Goal: Task Accomplishment & Management: Manage account settings

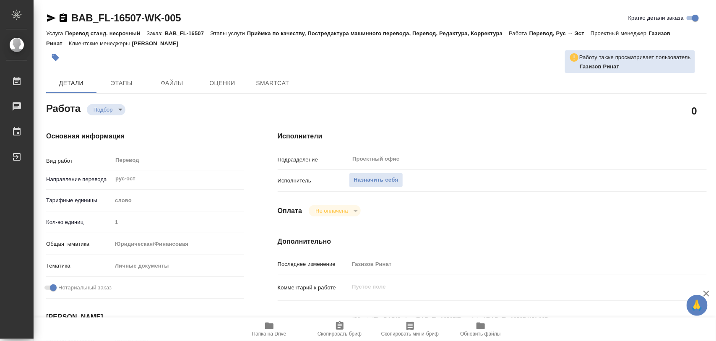
type textarea "x"
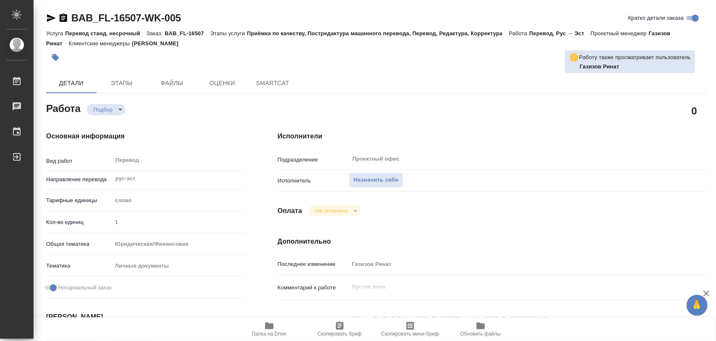
type textarea "x"
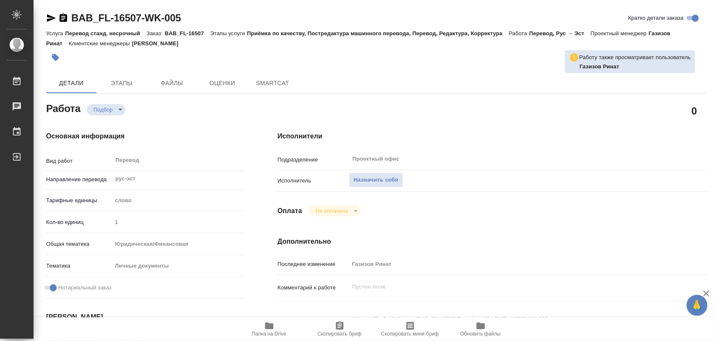
type textarea "x"
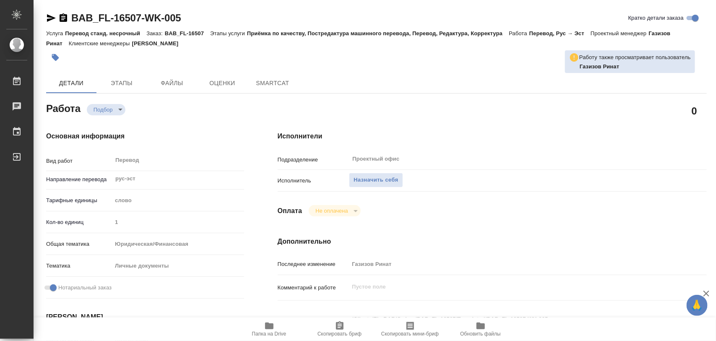
type textarea "x"
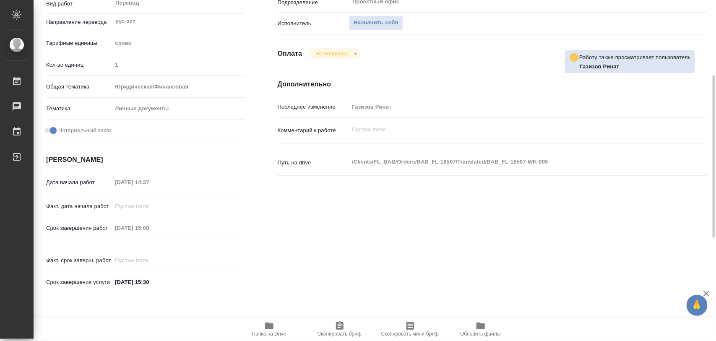
type textarea "x"
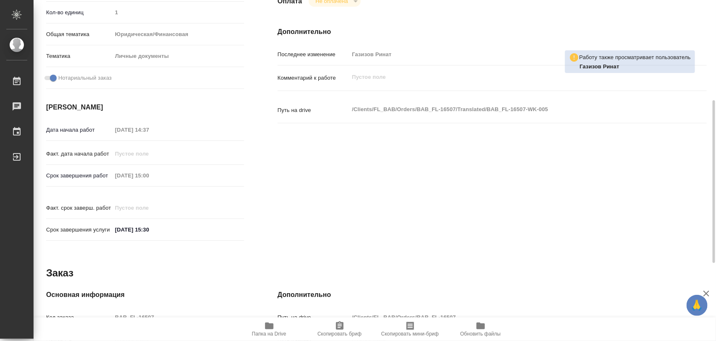
type textarea "x"
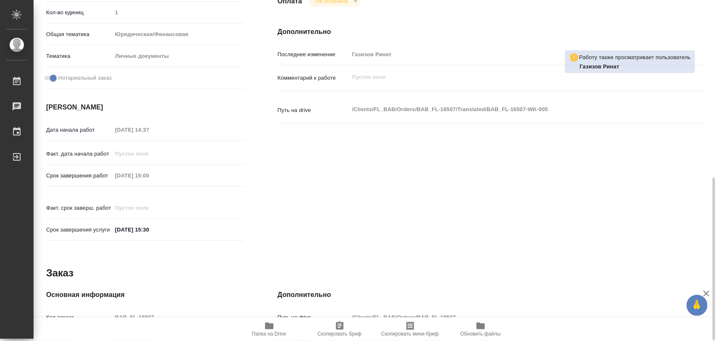
scroll to position [262, 0]
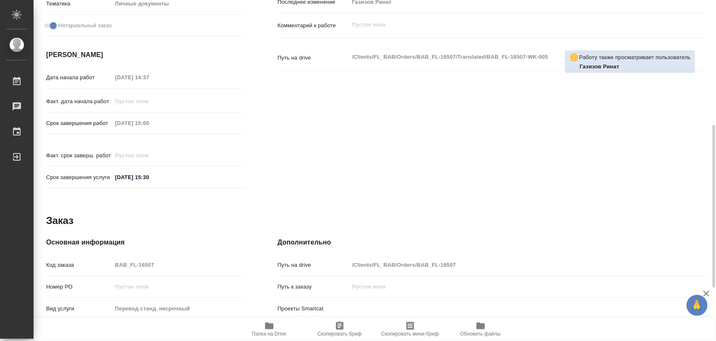
click at [267, 323] on icon "button" at bounding box center [269, 326] width 8 height 7
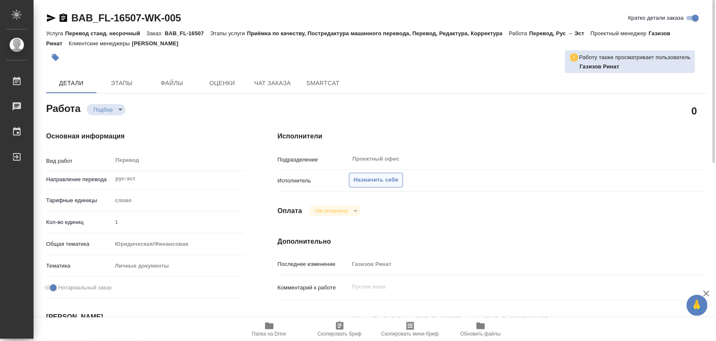
click at [386, 182] on span "Назначить себя" at bounding box center [376, 180] width 44 height 10
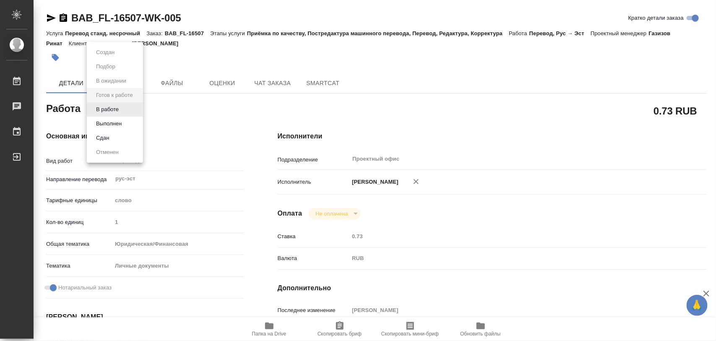
click at [139, 108] on body "🙏 .cls-1 fill:#fff; AWATERA Iglakov Maksim Работы 0 Чаты График Выйти BAB_FL-16…" at bounding box center [358, 170] width 716 height 341
click at [116, 107] on button "В работе" at bounding box center [108, 109] width 28 height 9
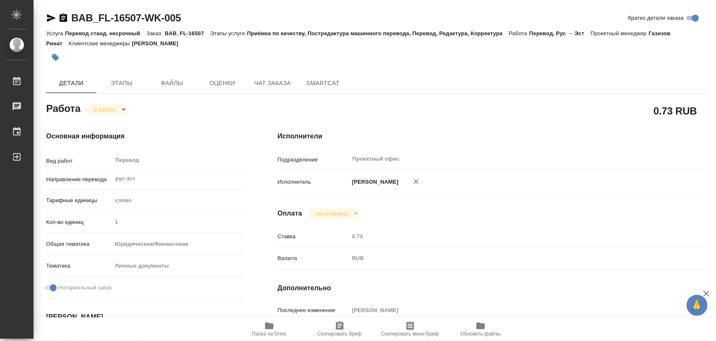
type textarea "x"
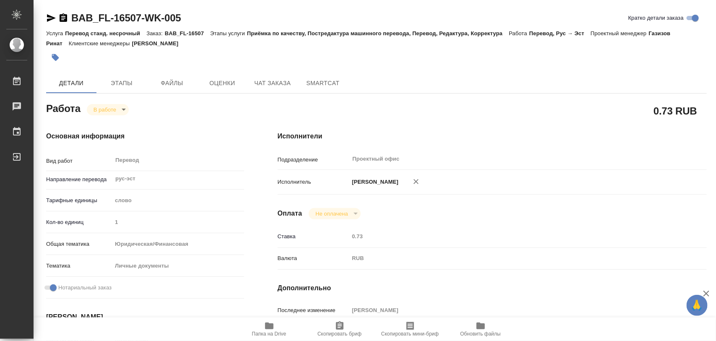
type textarea "x"
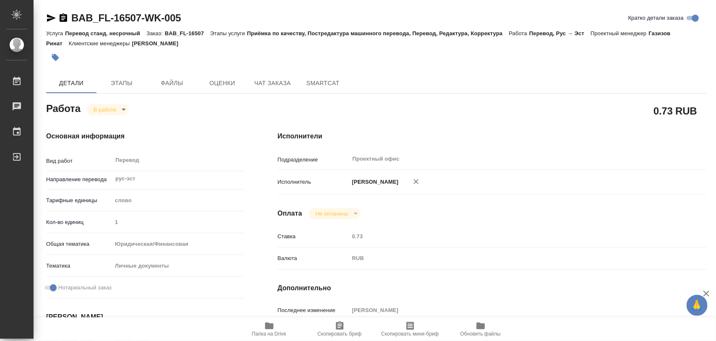
type textarea "x"
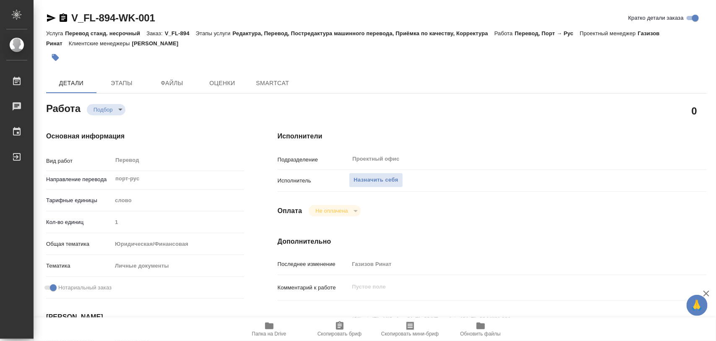
type textarea "x"
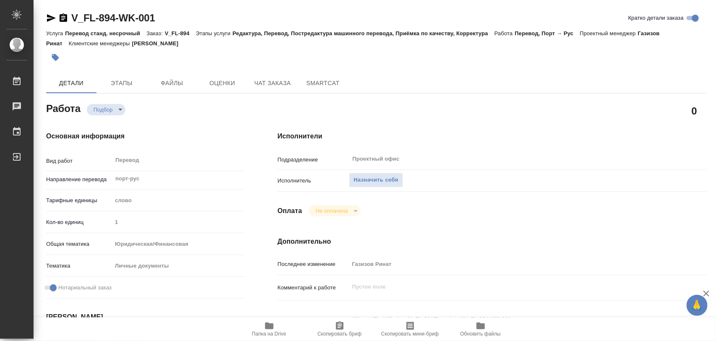
type textarea "x"
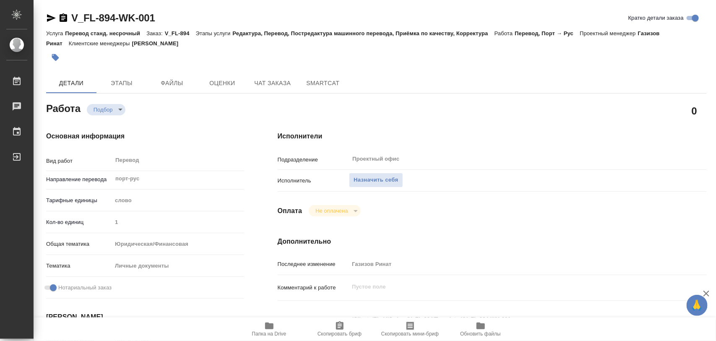
scroll to position [210, 0]
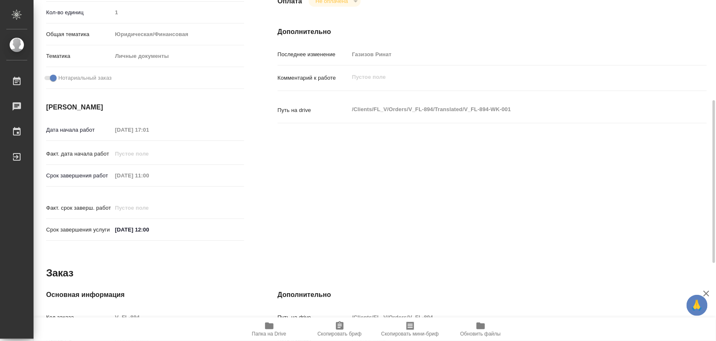
type textarea "x"
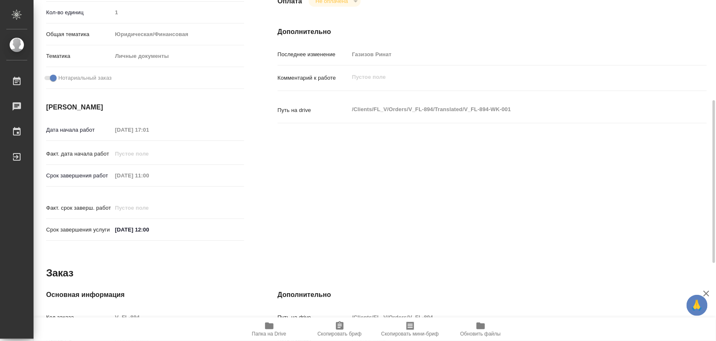
scroll to position [374, 0]
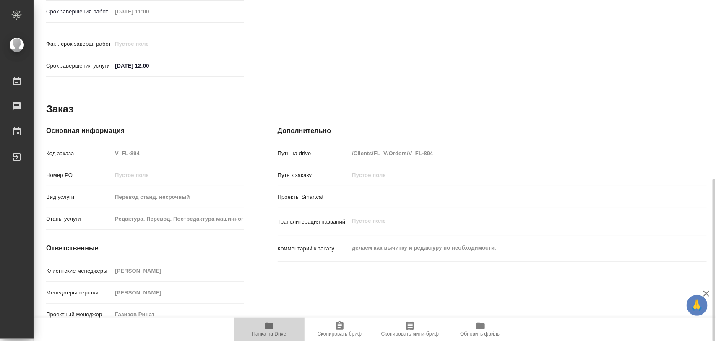
click at [268, 326] on icon "button" at bounding box center [269, 326] width 8 height 7
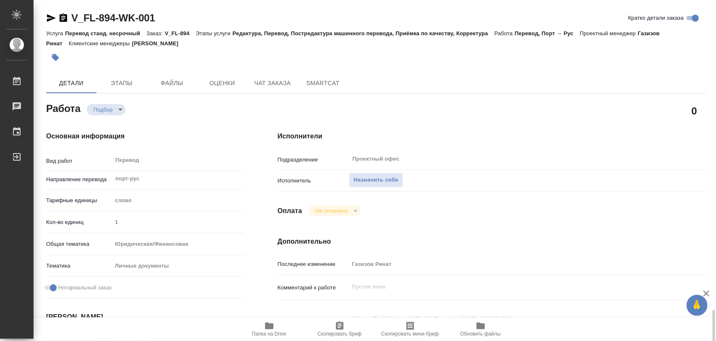
scroll to position [210, 0]
